Goal: Information Seeking & Learning: Learn about a topic

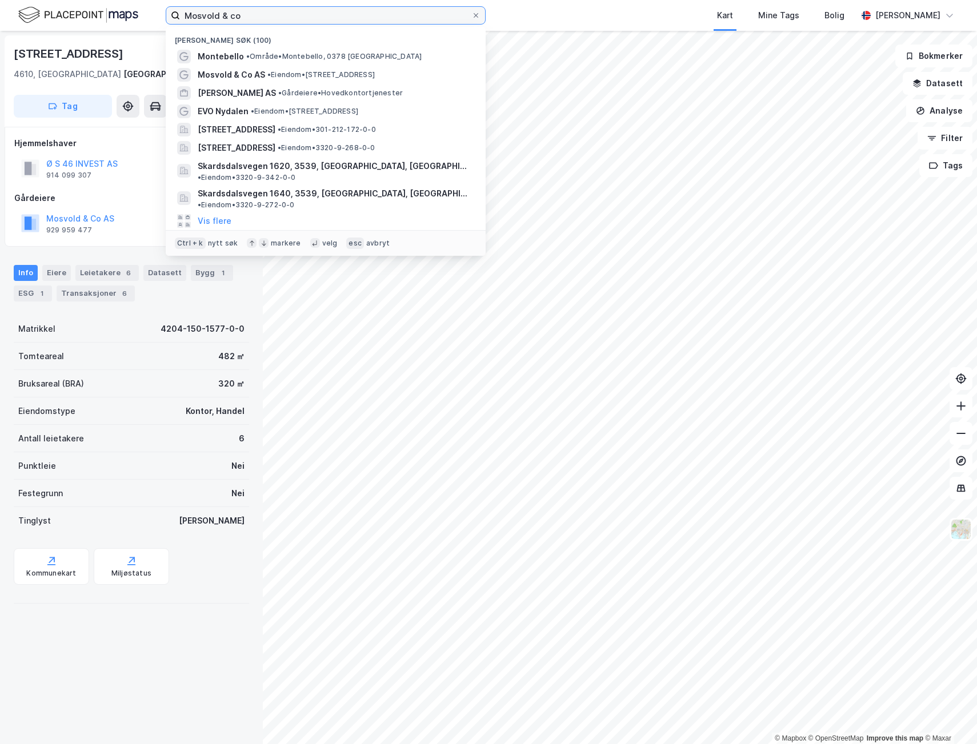
drag, startPoint x: 0, startPoint y: 0, endPoint x: -6, endPoint y: 26, distance: 26.5
click at [0, 26] on html "Mosvold & co Nylige søk (100) [GEOGRAPHIC_DATA] • Område • [GEOGRAPHIC_DATA], […" at bounding box center [488, 372] width 977 height 744
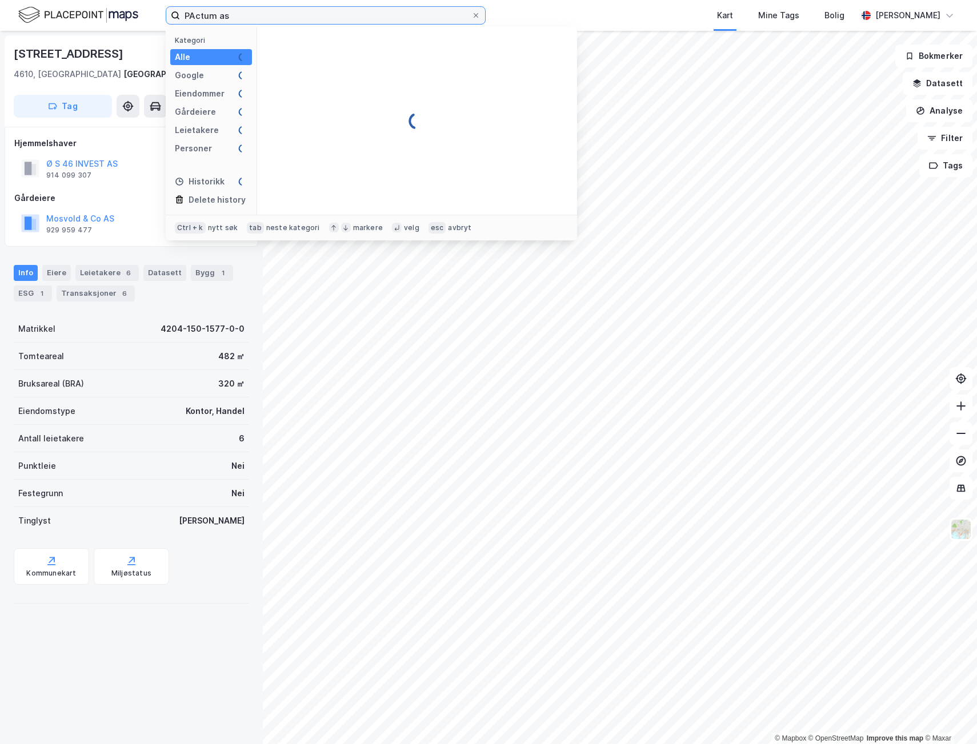
type input "PActum as"
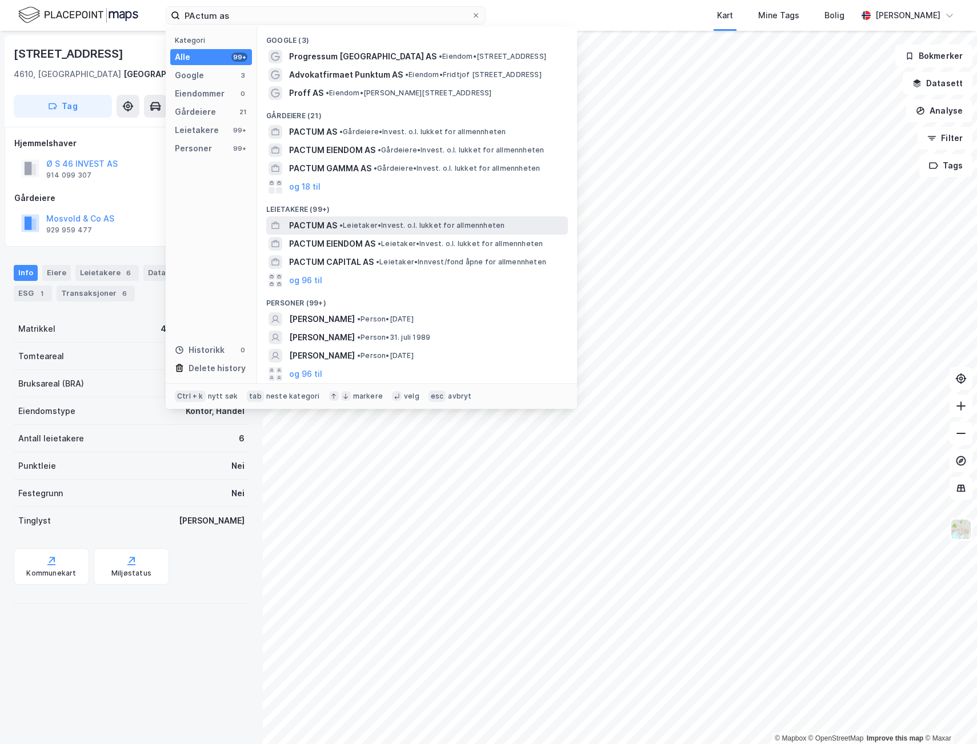
click at [374, 227] on span "• Leietaker • Invest. o.l. lukket for allmennheten" at bounding box center [421, 225] width 165 height 9
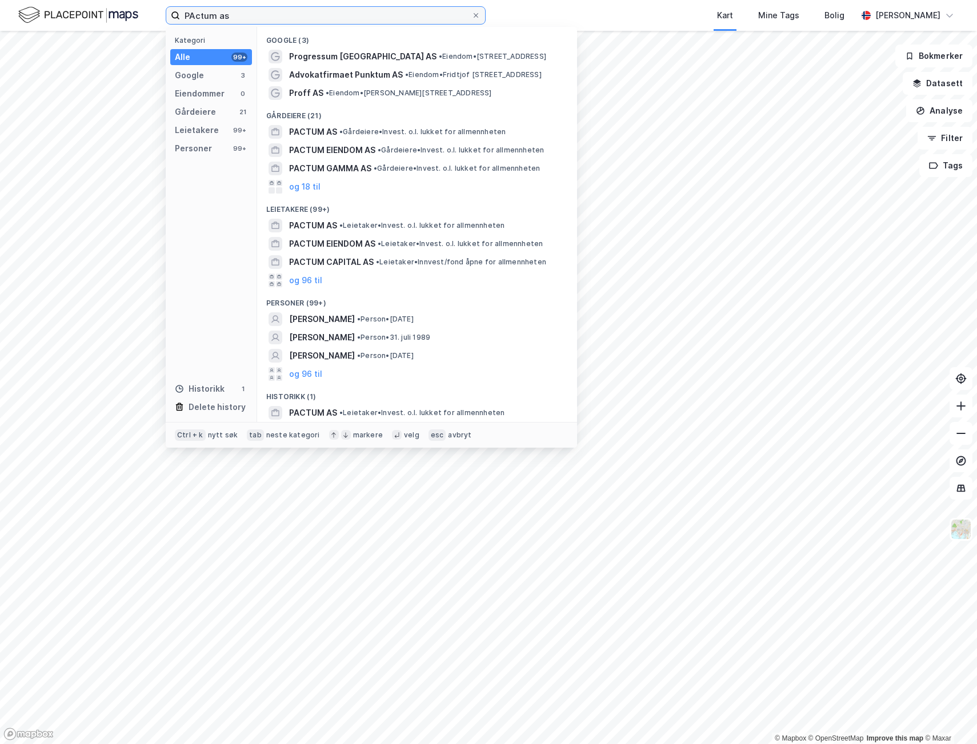
click at [228, 11] on input "PActum as" at bounding box center [325, 15] width 291 height 17
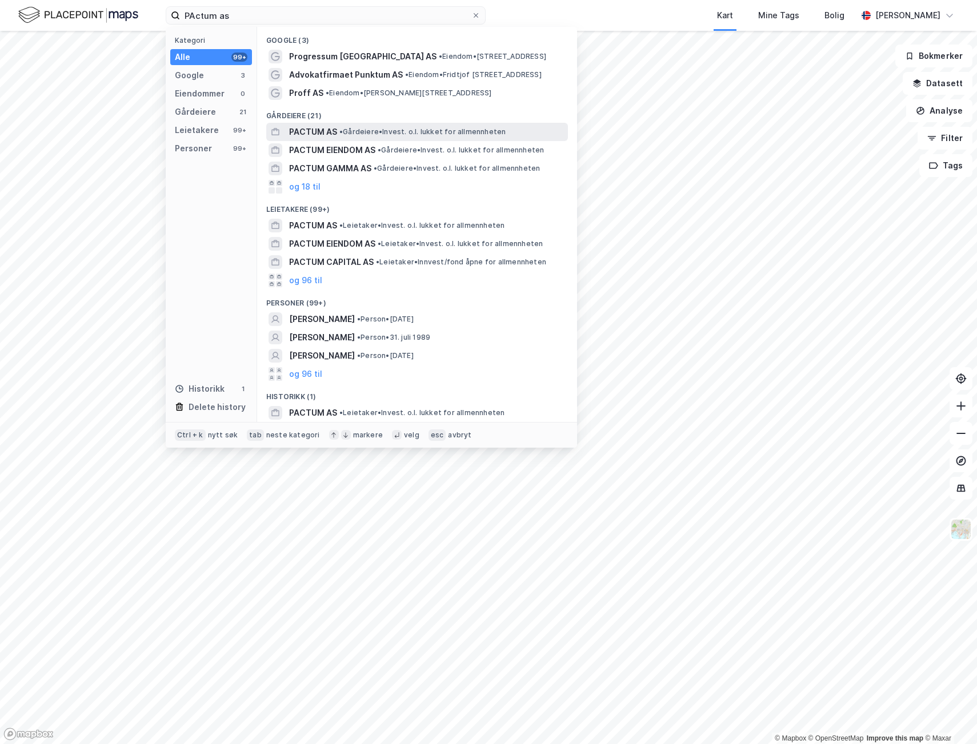
click at [351, 133] on span "• Gårdeiere • Invest. o.l. lukket for allmennheten" at bounding box center [422, 131] width 166 height 9
